Goal: Check status: Check status

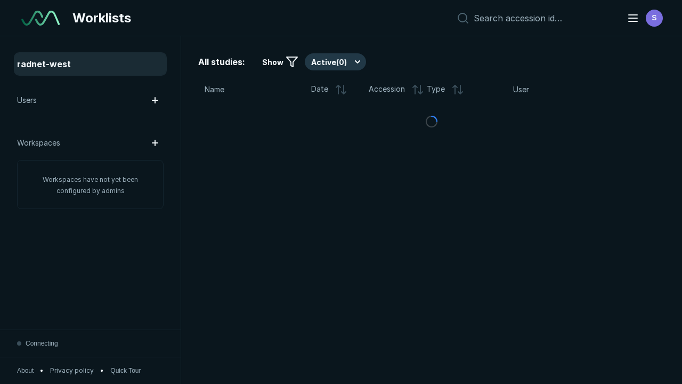
scroll to position [2910, 4439]
